Goal: Task Accomplishment & Management: Complete application form

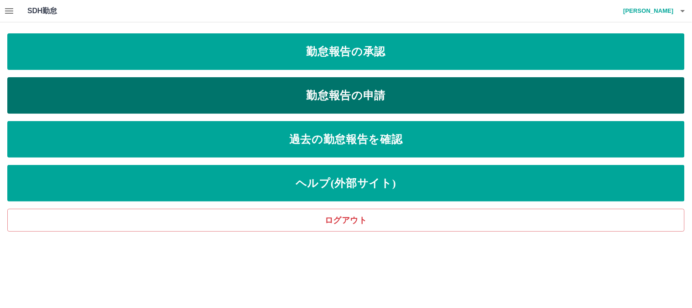
click at [307, 89] on link "勤怠報告の申請" at bounding box center [346, 95] width 678 height 37
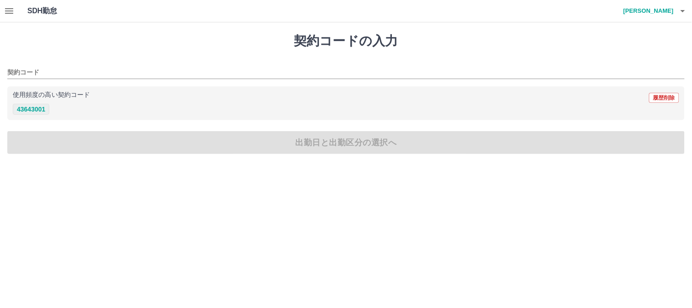
click at [47, 110] on button "43643001" at bounding box center [31, 109] width 37 height 11
type input "********"
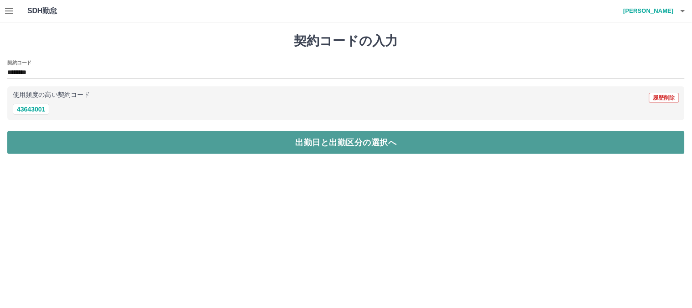
click at [73, 143] on button "出勤日と出勤区分の選択へ" at bounding box center [346, 142] width 678 height 23
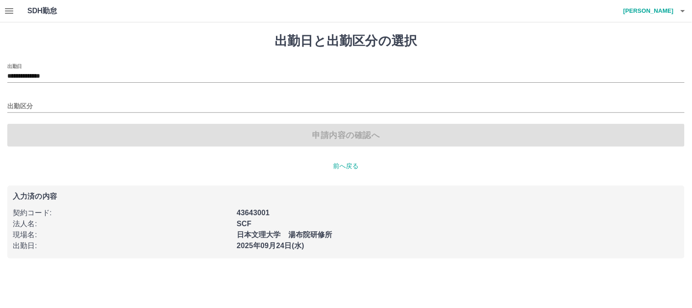
click at [32, 96] on div "出勤区分" at bounding box center [346, 103] width 678 height 19
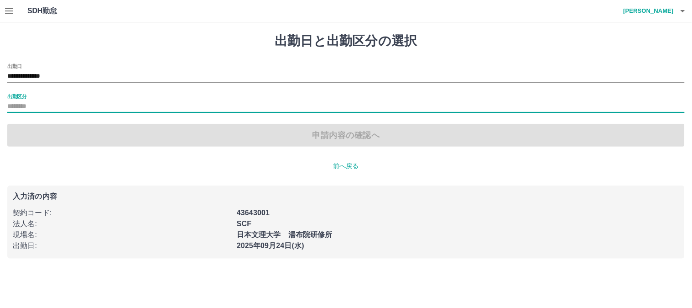
click at [25, 106] on input "出勤区分" at bounding box center [346, 106] width 678 height 11
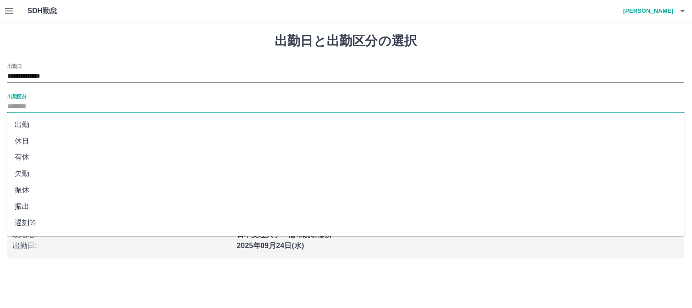
click at [23, 123] on li "出勤" at bounding box center [346, 124] width 678 height 16
type input "**"
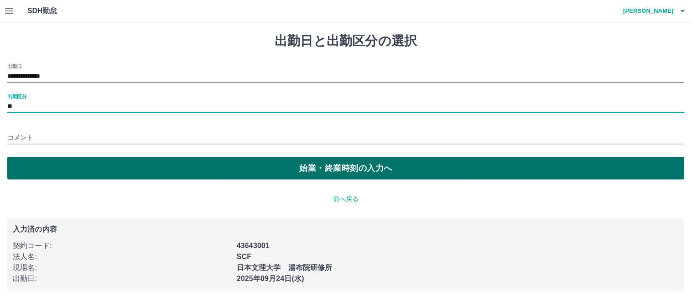
click at [81, 162] on button "始業・終業時刻の入力へ" at bounding box center [346, 168] width 678 height 23
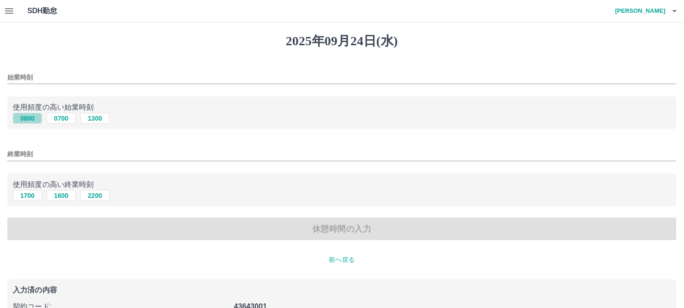
click at [33, 117] on button "0800" at bounding box center [27, 118] width 29 height 11
type input "****"
click at [34, 193] on button "1700" at bounding box center [27, 195] width 29 height 11
type input "****"
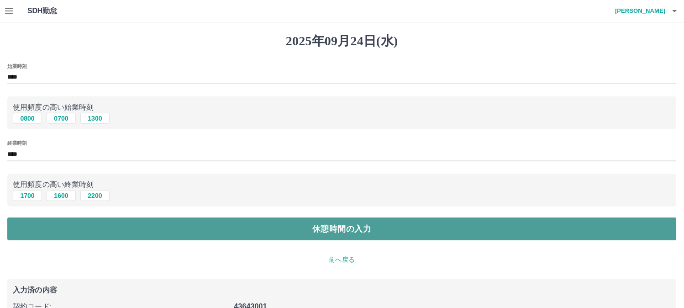
click at [34, 229] on button "休憩時間の入力" at bounding box center [341, 228] width 669 height 23
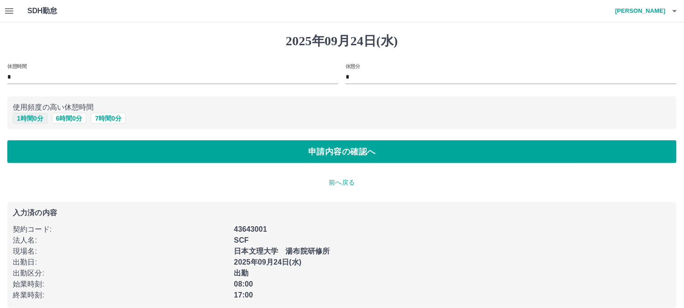
click at [26, 119] on button "1 時間 0 分" at bounding box center [30, 118] width 35 height 11
type input "*"
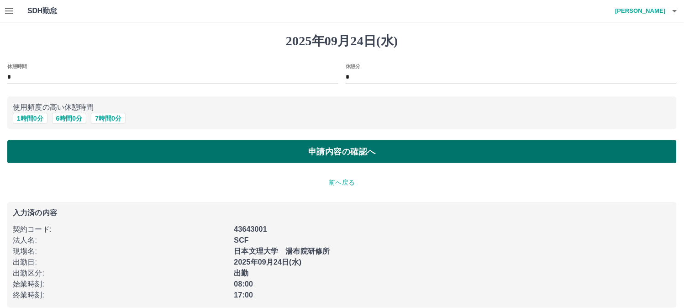
click at [23, 149] on button "申請内容の確認へ" at bounding box center [341, 151] width 669 height 23
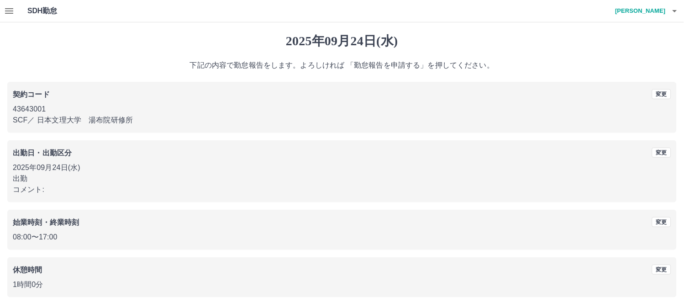
scroll to position [34, 0]
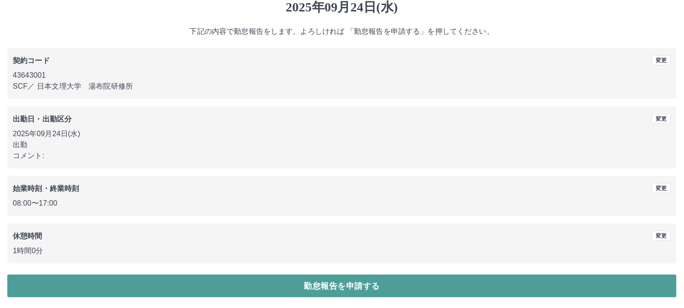
click at [279, 290] on button "勤怠報告を申請する" at bounding box center [341, 285] width 669 height 23
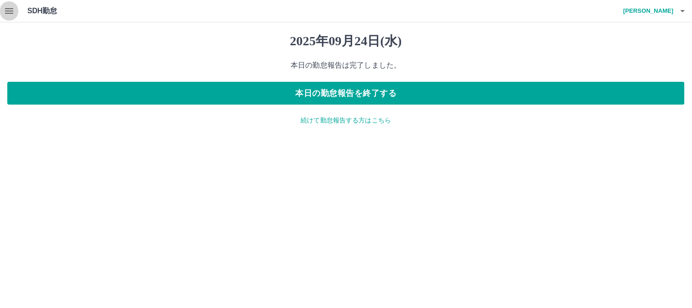
click at [1, 8] on button "button" at bounding box center [9, 11] width 18 height 22
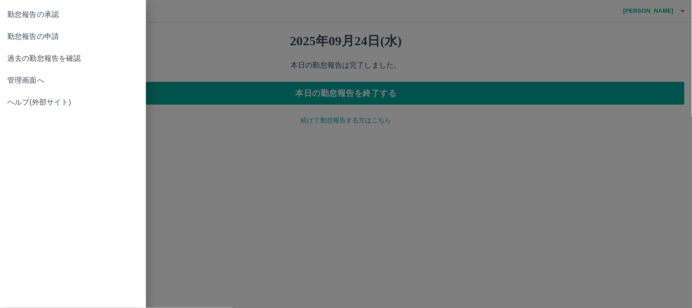
click at [37, 16] on span "勤怠報告の承認" at bounding box center [72, 14] width 131 height 11
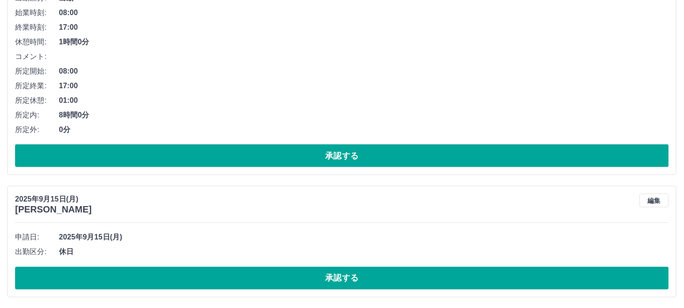
scroll to position [148, 0]
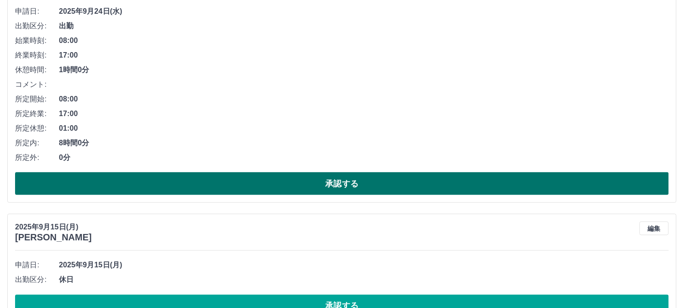
click at [350, 181] on button "承認する" at bounding box center [342, 183] width 654 height 23
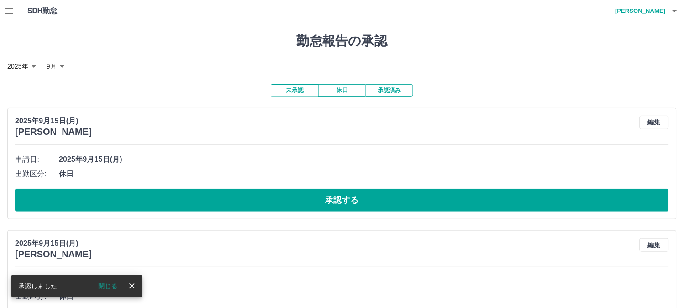
scroll to position [46, 0]
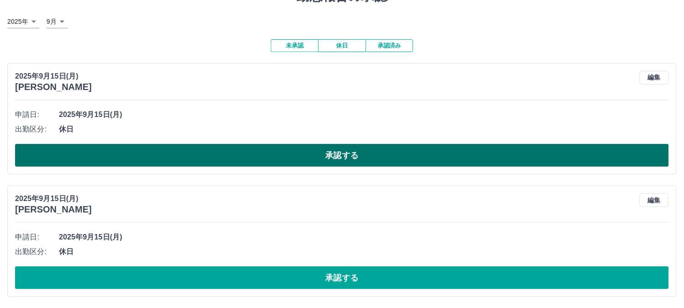
click at [251, 153] on button "承認する" at bounding box center [342, 155] width 654 height 23
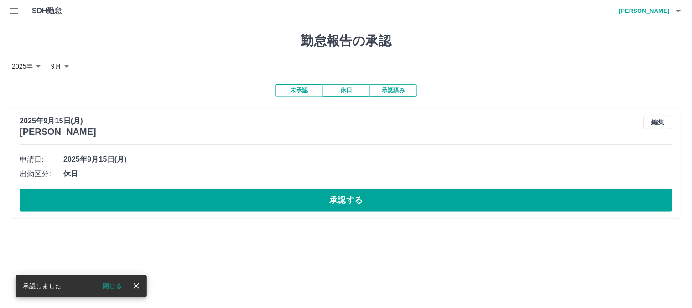
scroll to position [0, 0]
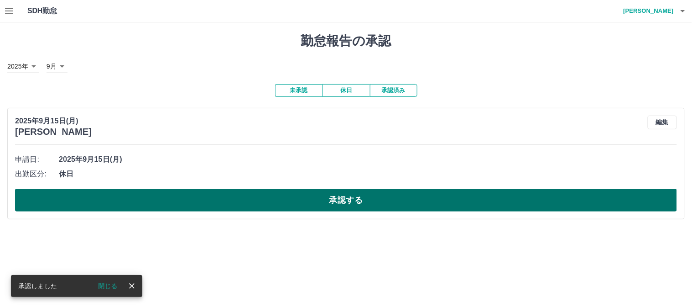
click at [267, 198] on button "承認する" at bounding box center [346, 200] width 662 height 23
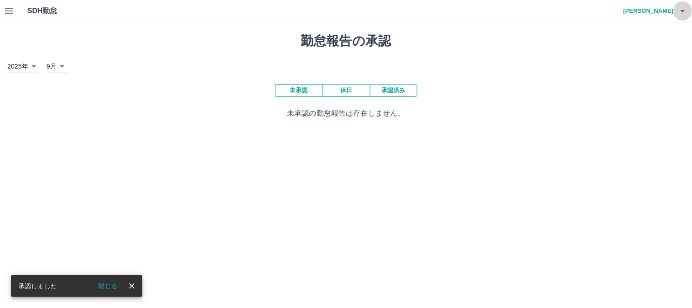
click at [677, 10] on button "button" at bounding box center [683, 11] width 18 height 22
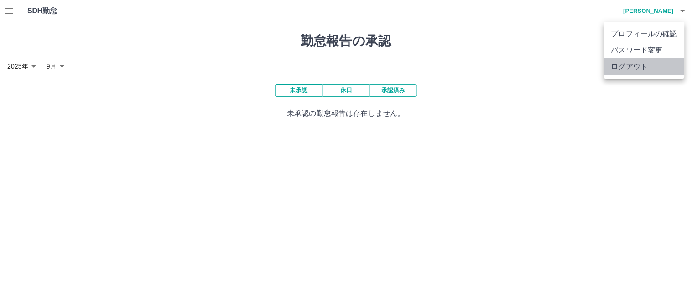
click at [629, 67] on li "ログアウト" at bounding box center [644, 66] width 81 height 16
